Goal: Information Seeking & Learning: Learn about a topic

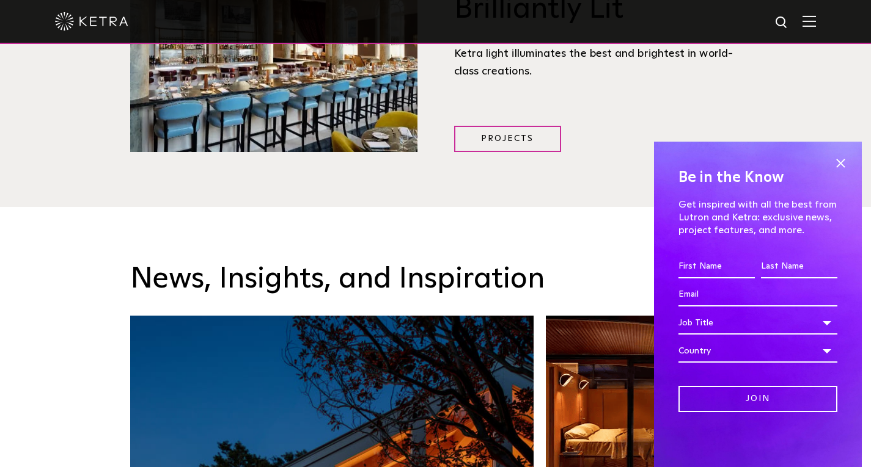
scroll to position [1650, 0]
click at [835, 167] on span at bounding box center [840, 163] width 18 height 18
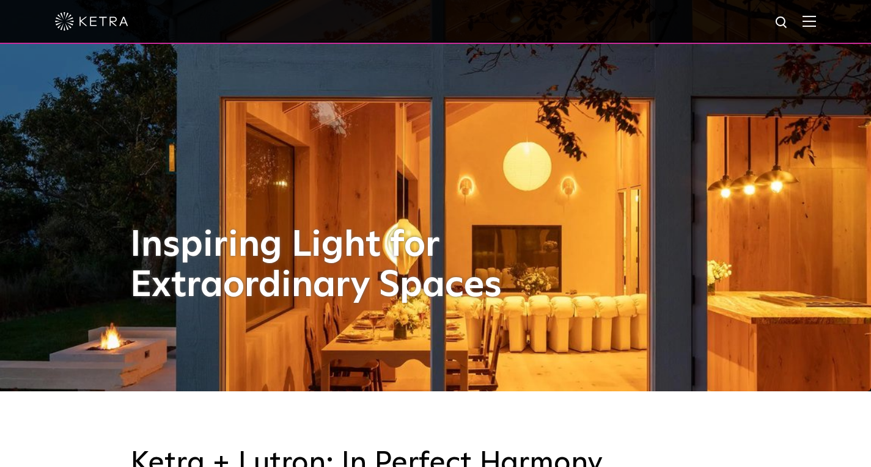
scroll to position [0, 0]
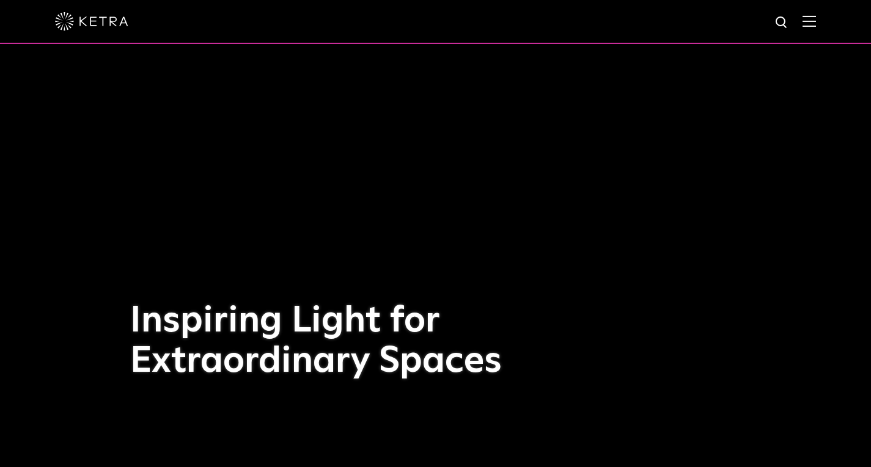
click at [803, 17] on div at bounding box center [435, 21] width 761 height 43
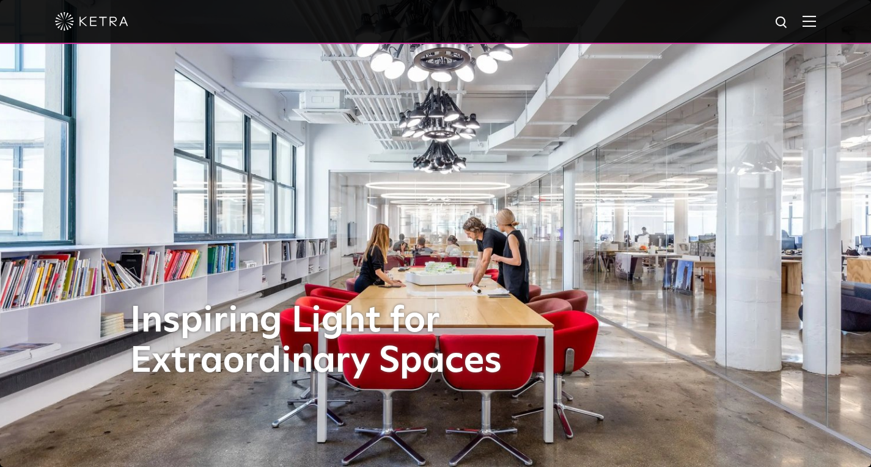
click at [811, 16] on img at bounding box center [808, 21] width 13 height 12
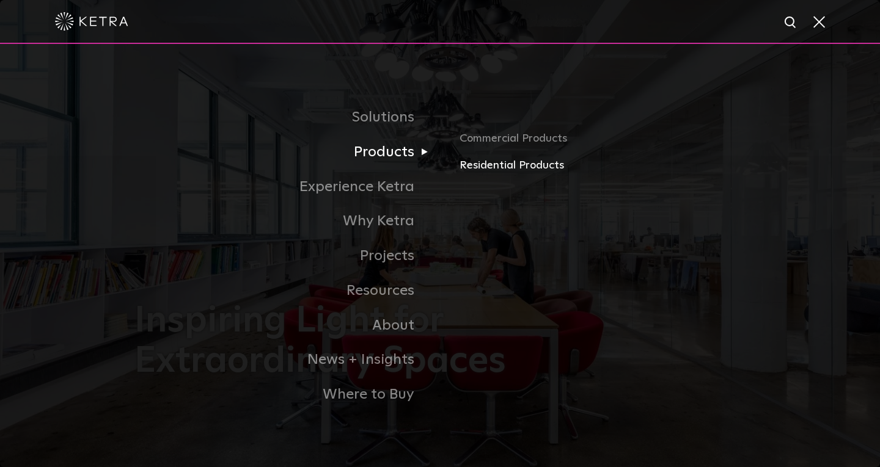
click at [500, 163] on link "Residential Products" at bounding box center [602, 166] width 286 height 18
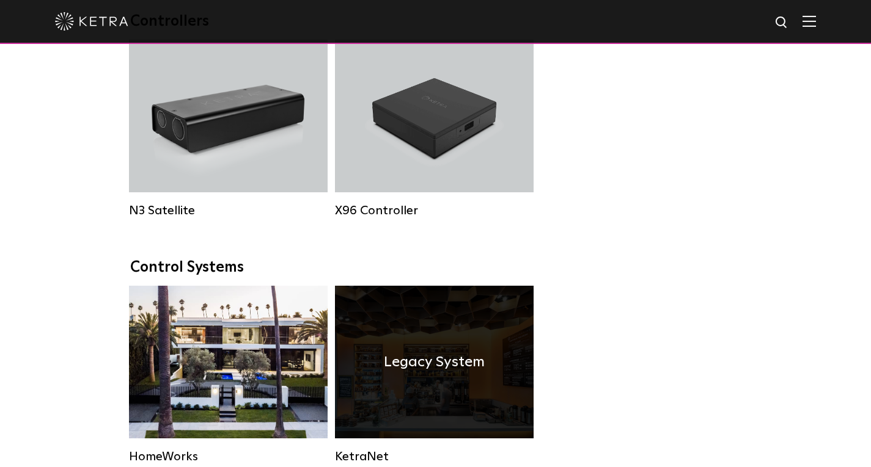
scroll to position [1283, 0]
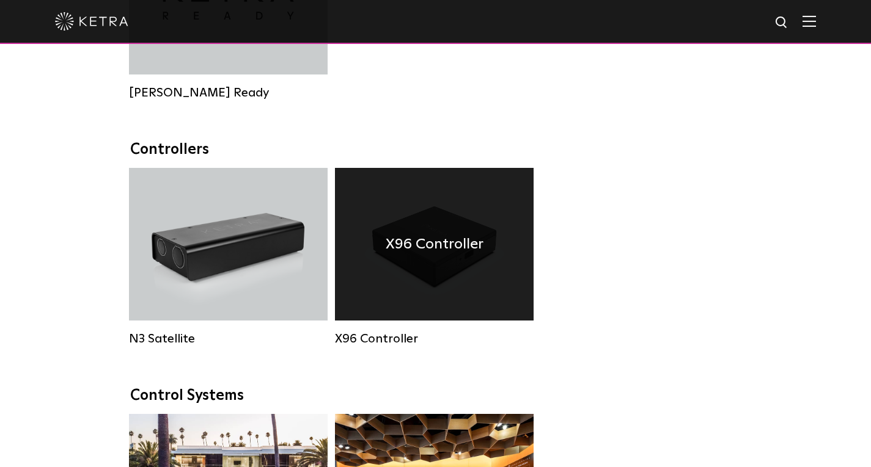
click at [375, 241] on div "X96 Controller" at bounding box center [434, 244] width 199 height 153
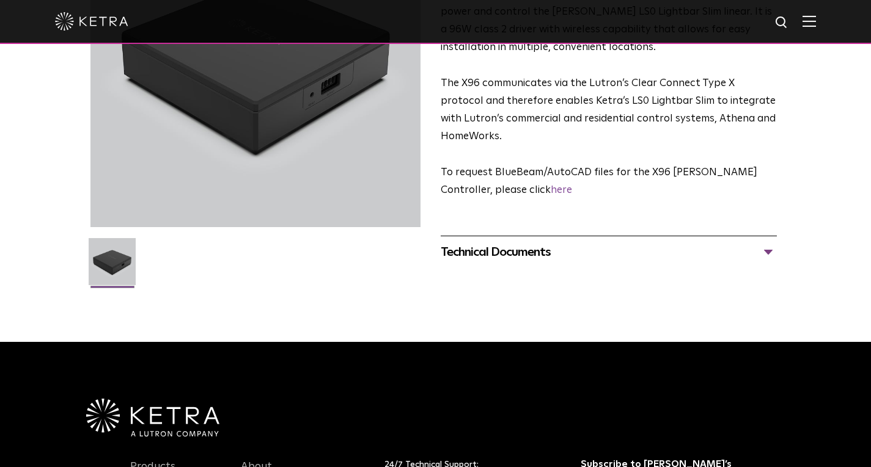
scroll to position [183, 0]
